Goal: Task Accomplishment & Management: Manage account settings

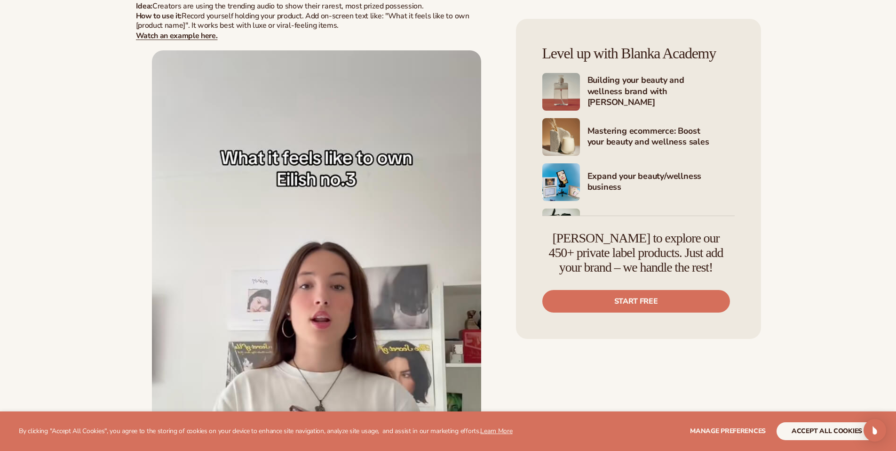
scroll to position [3345, 0]
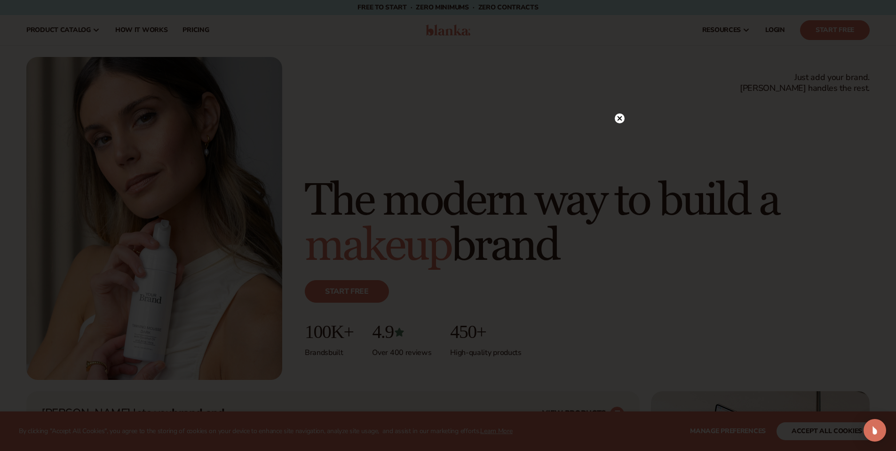
click at [618, 118] on circle at bounding box center [620, 118] width 10 height 10
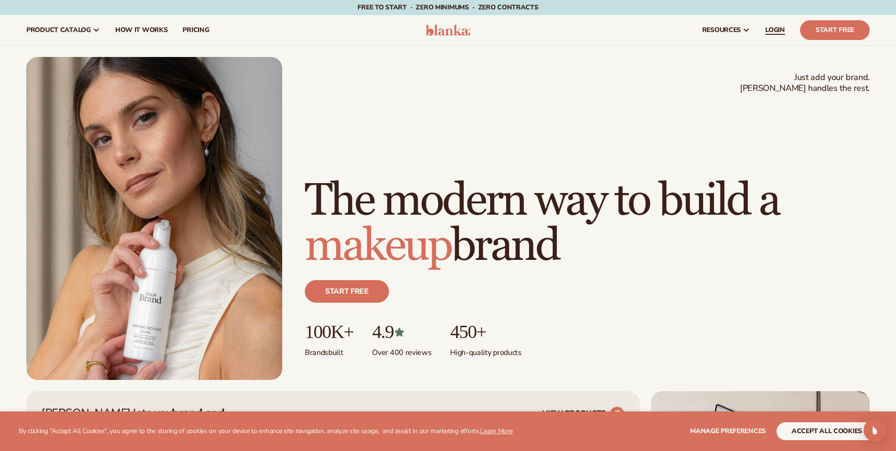
click at [783, 29] on span "LOGIN" at bounding box center [776, 30] width 20 height 8
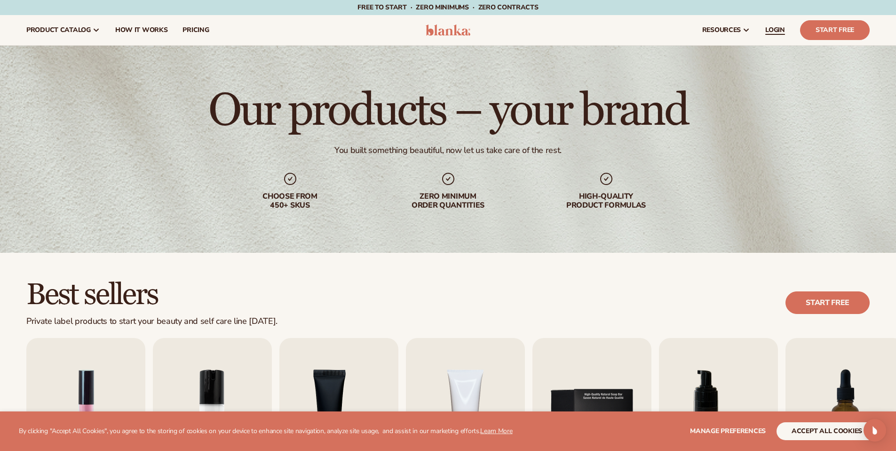
click at [780, 32] on span "LOGIN" at bounding box center [776, 30] width 20 height 8
